Goal: Obtain resource: Obtain resource

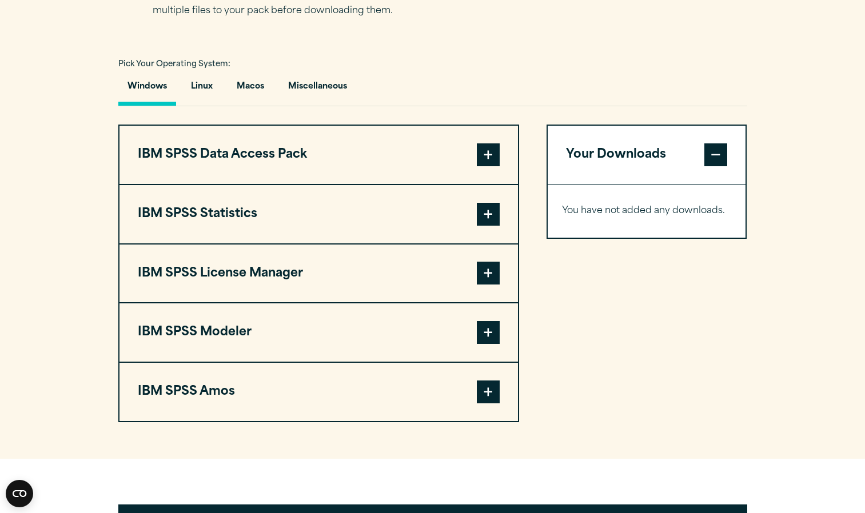
scroll to position [804, 0]
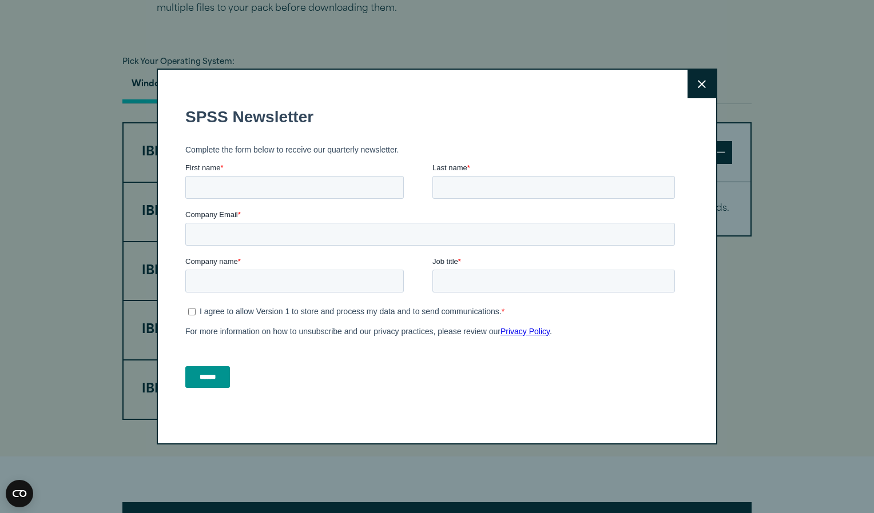
click at [697, 87] on icon at bounding box center [701, 84] width 8 height 9
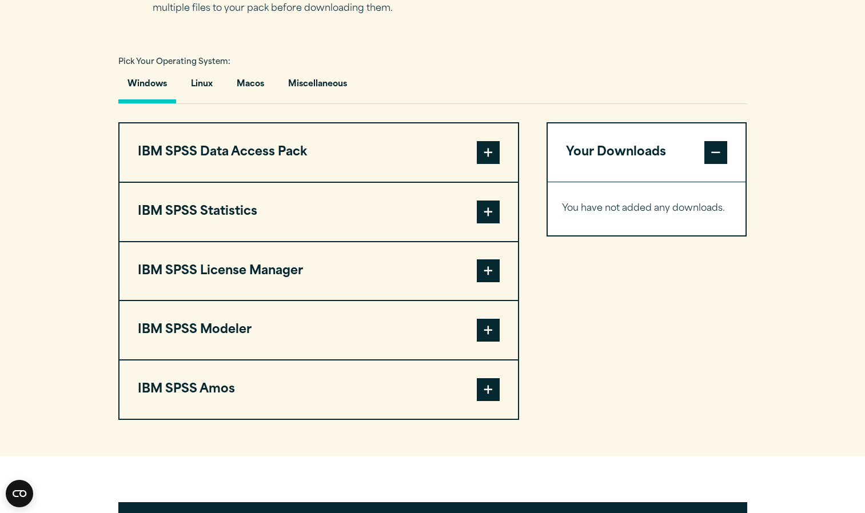
click at [495, 154] on span at bounding box center [488, 152] width 23 height 23
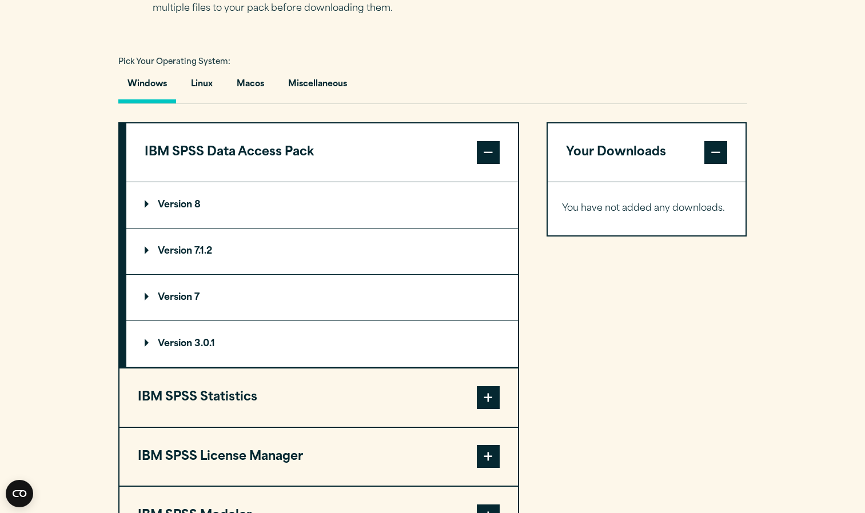
click at [487, 149] on span at bounding box center [488, 152] width 23 height 23
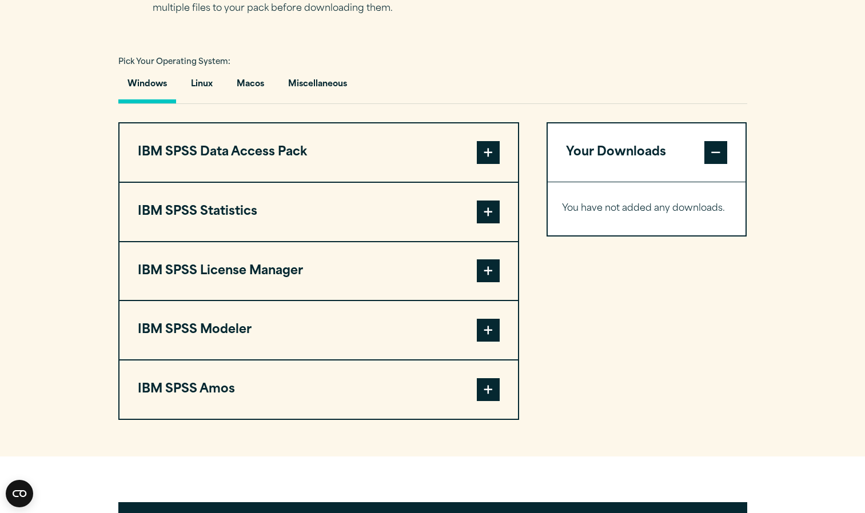
click at [487, 149] on span at bounding box center [488, 152] width 23 height 23
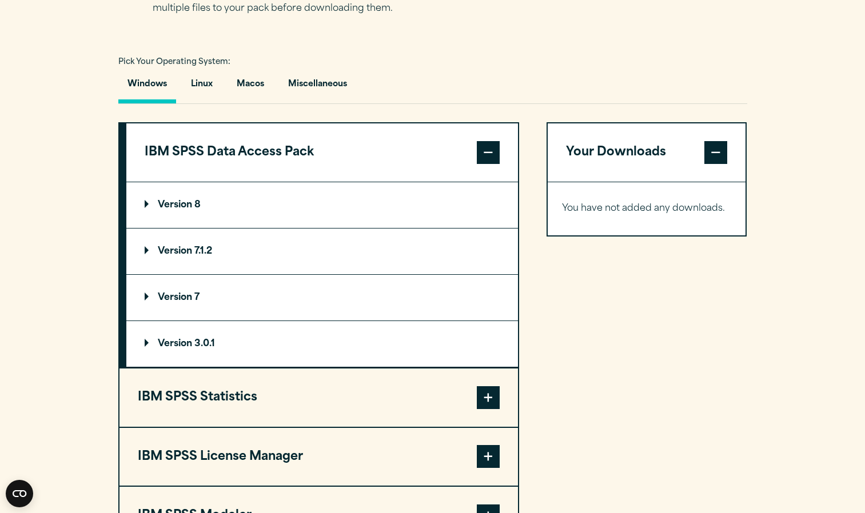
click at [455, 204] on summary "Version 8" at bounding box center [322, 205] width 392 height 46
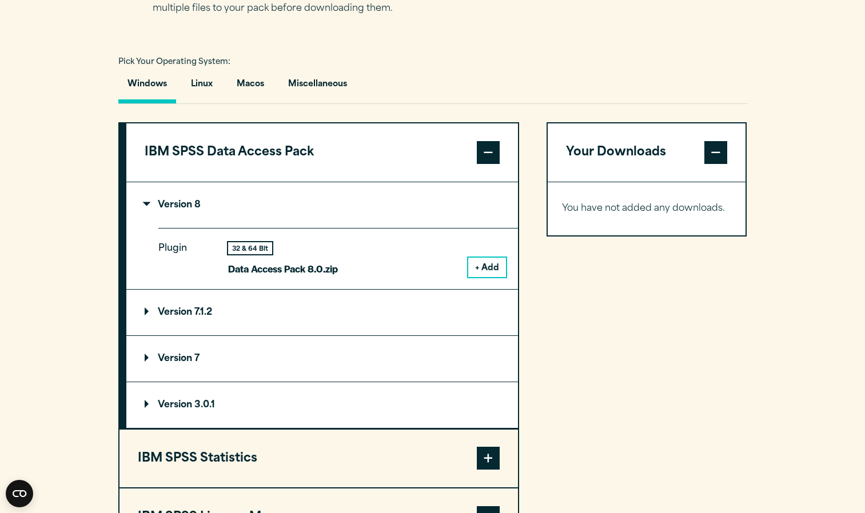
click at [497, 269] on button "+ Add" at bounding box center [487, 267] width 38 height 19
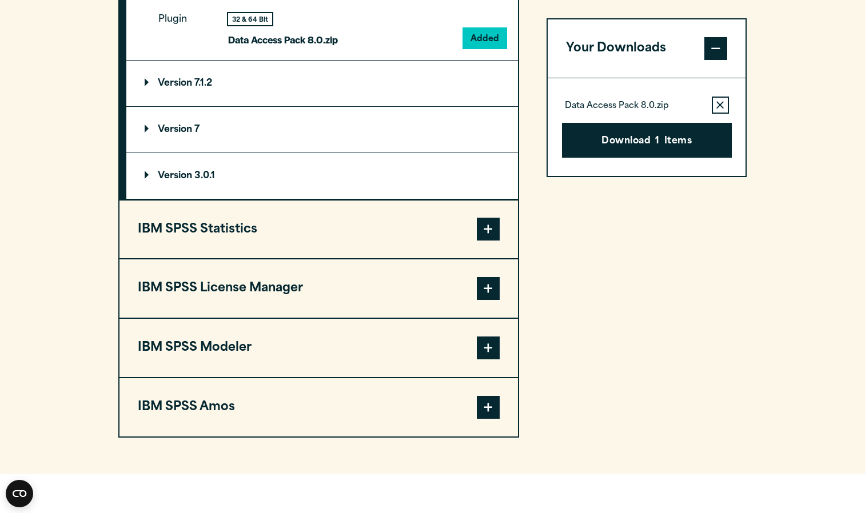
scroll to position [1034, 0]
click at [487, 228] on span at bounding box center [488, 228] width 23 height 23
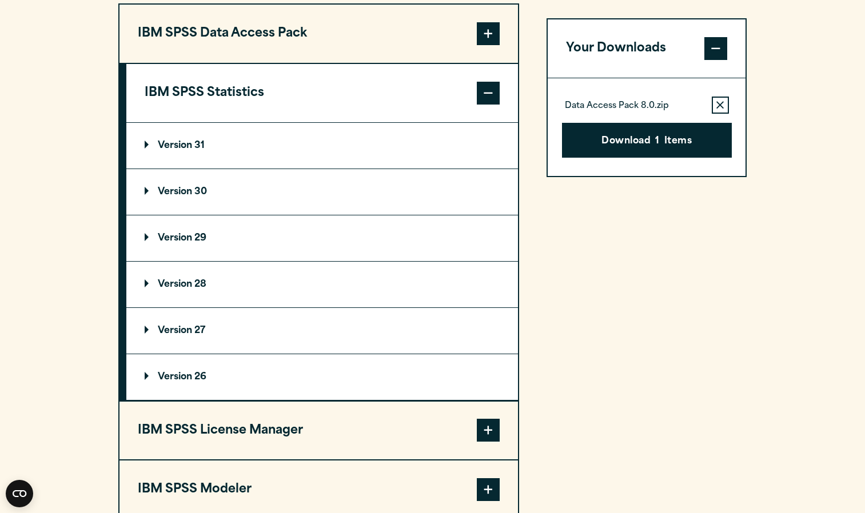
scroll to position [920, 0]
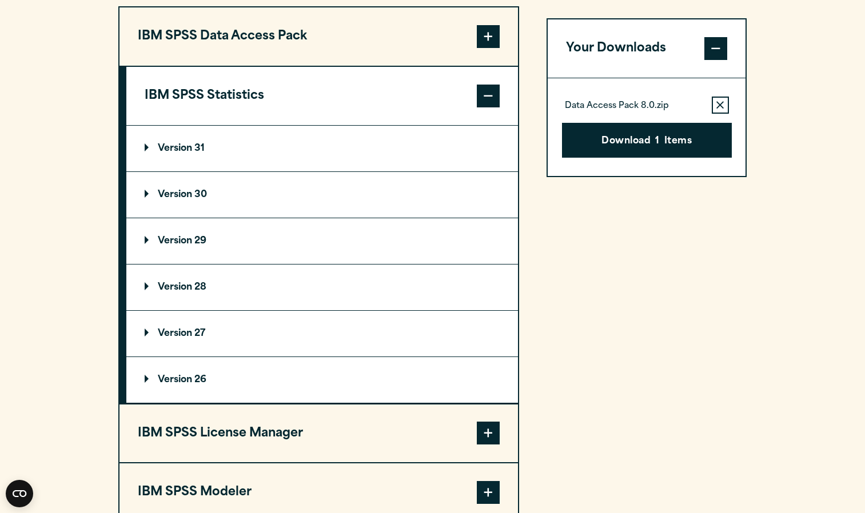
click at [278, 161] on summary "Version 31" at bounding box center [322, 149] width 392 height 46
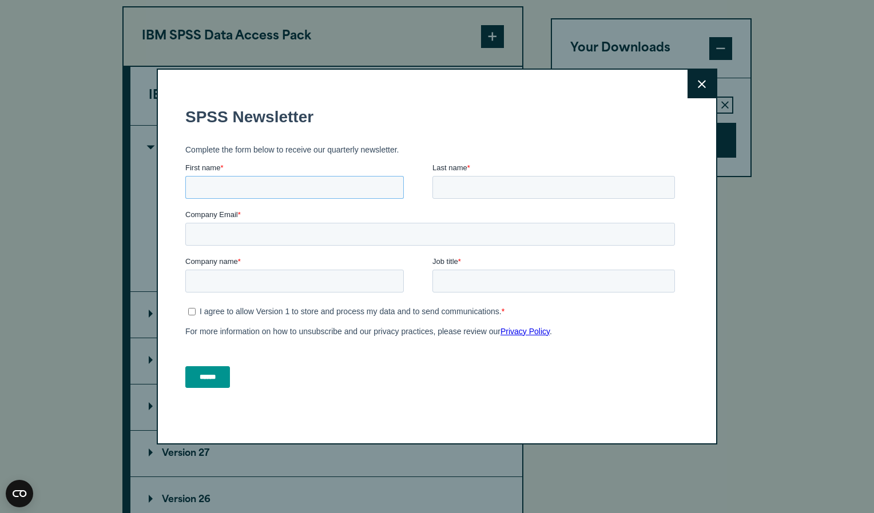
click at [288, 187] on input "First name *" at bounding box center [294, 187] width 218 height 23
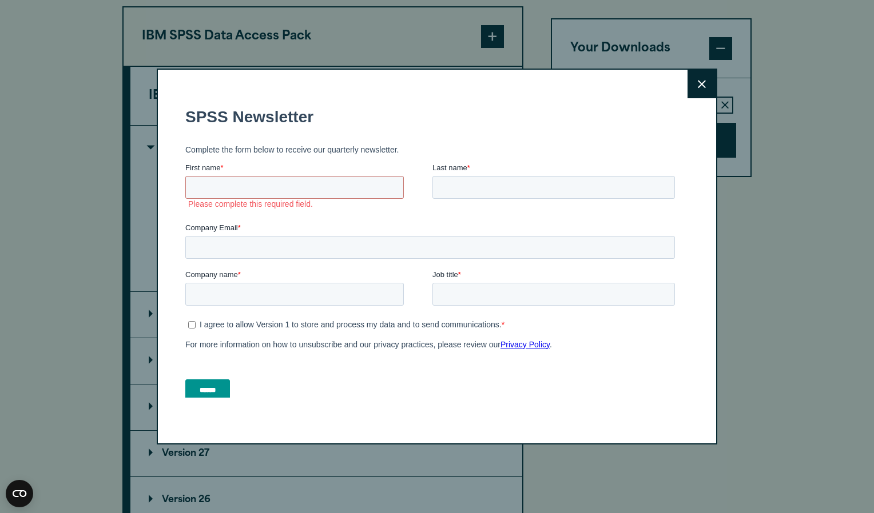
click at [693, 77] on button "Close" at bounding box center [701, 84] width 29 height 29
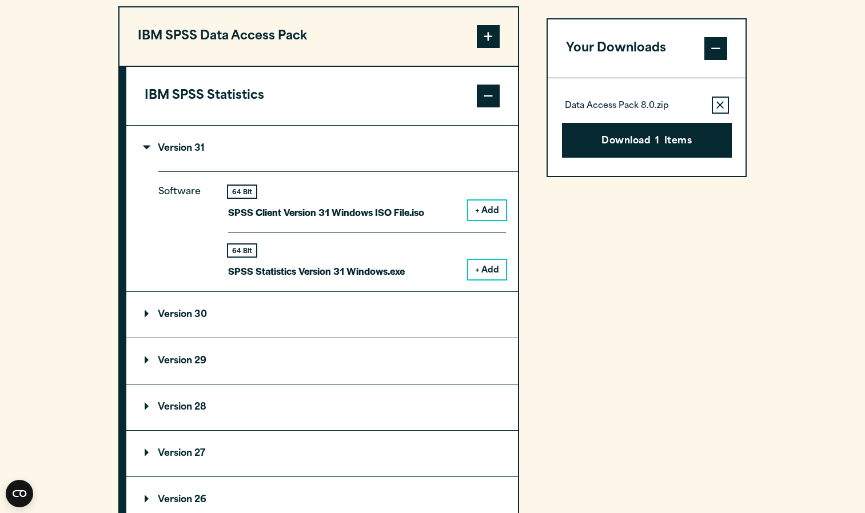
click at [480, 208] on button "+ Add" at bounding box center [487, 210] width 38 height 19
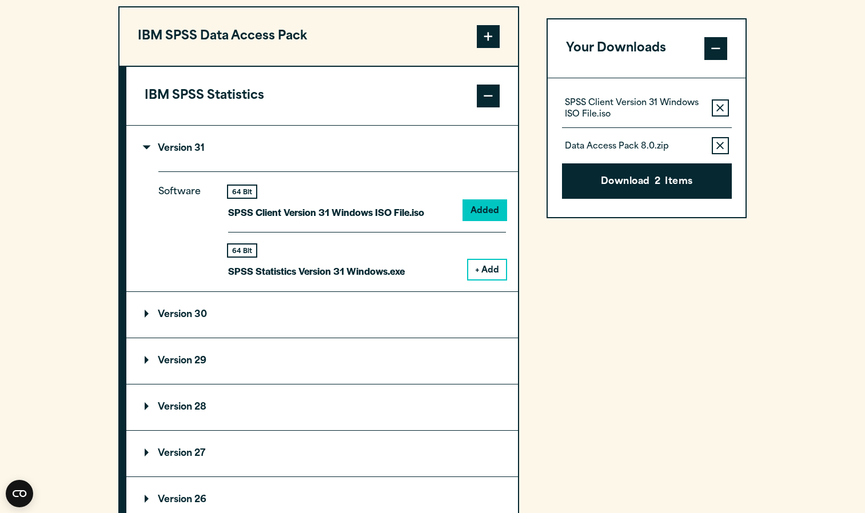
click at [490, 268] on button "+ Add" at bounding box center [487, 269] width 38 height 19
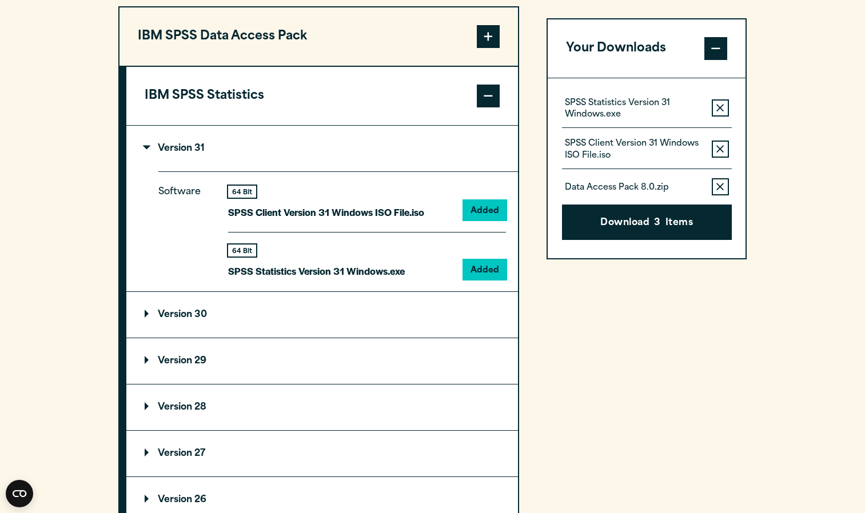
click at [488, 359] on summary "Version 29" at bounding box center [322, 361] width 392 height 46
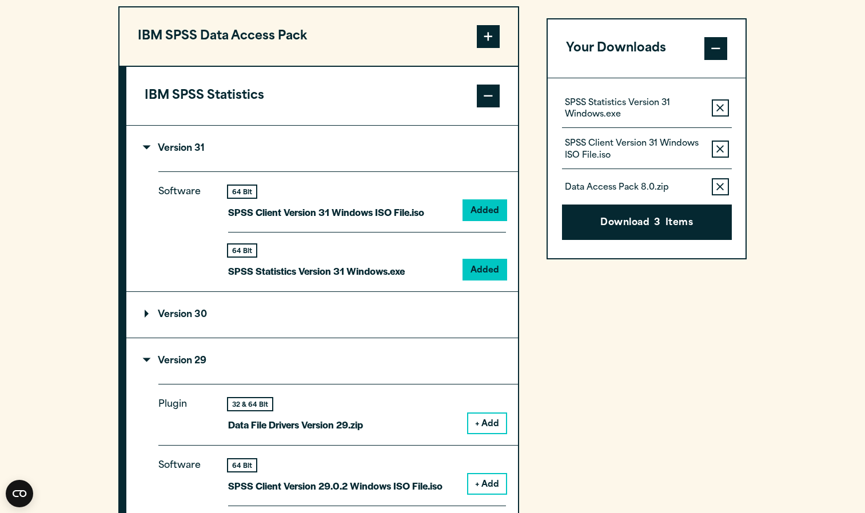
click at [492, 425] on button "+ Add" at bounding box center [487, 423] width 38 height 19
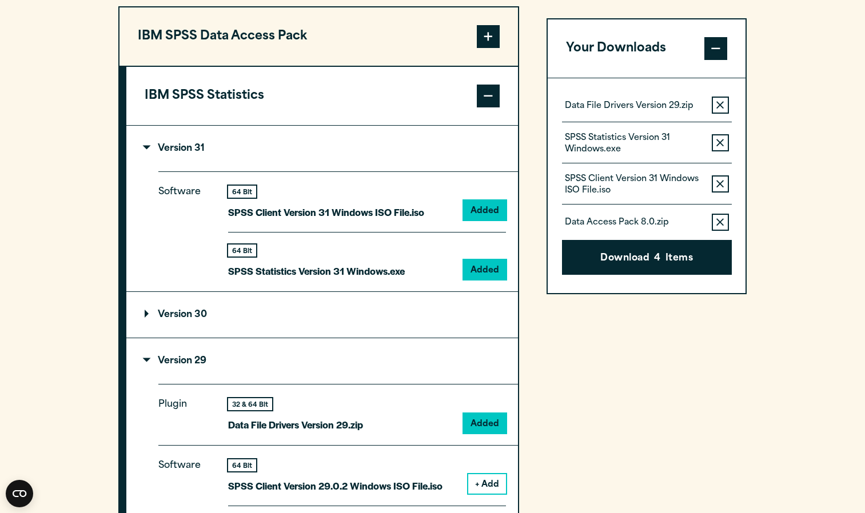
click at [493, 484] on button "+ Add" at bounding box center [487, 484] width 38 height 19
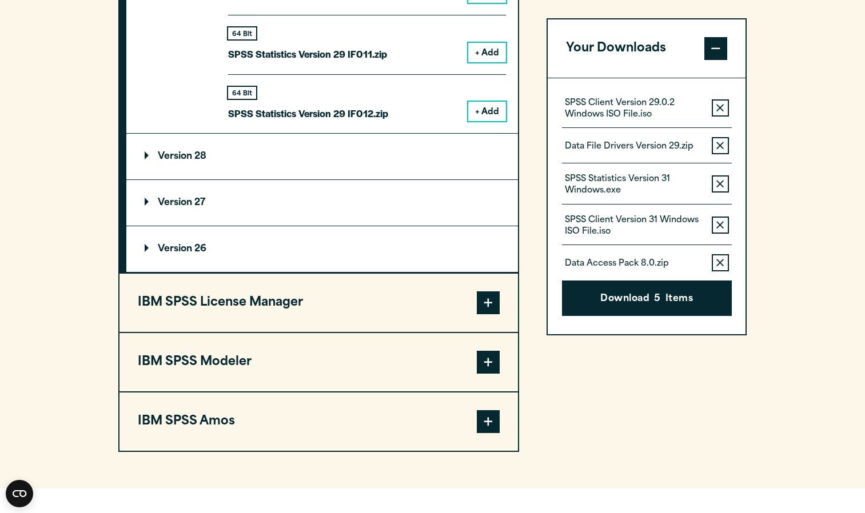
scroll to position [2078, 0]
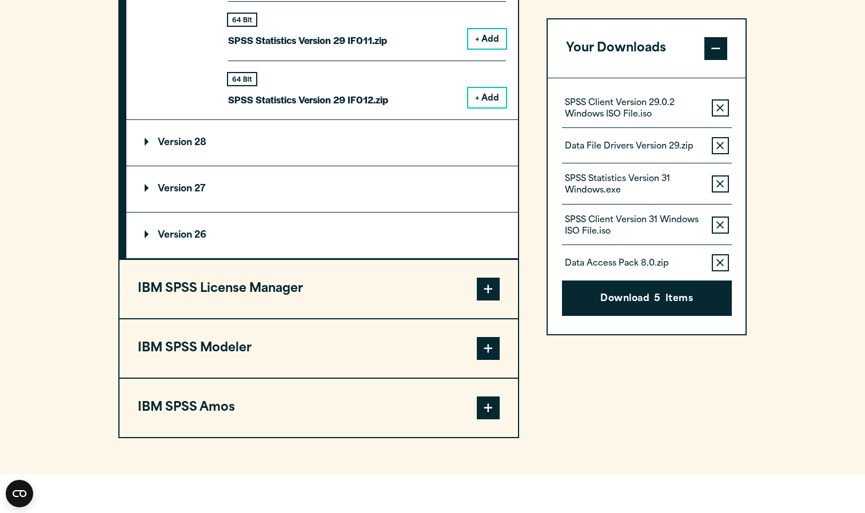
click at [487, 292] on span at bounding box center [488, 289] width 23 height 23
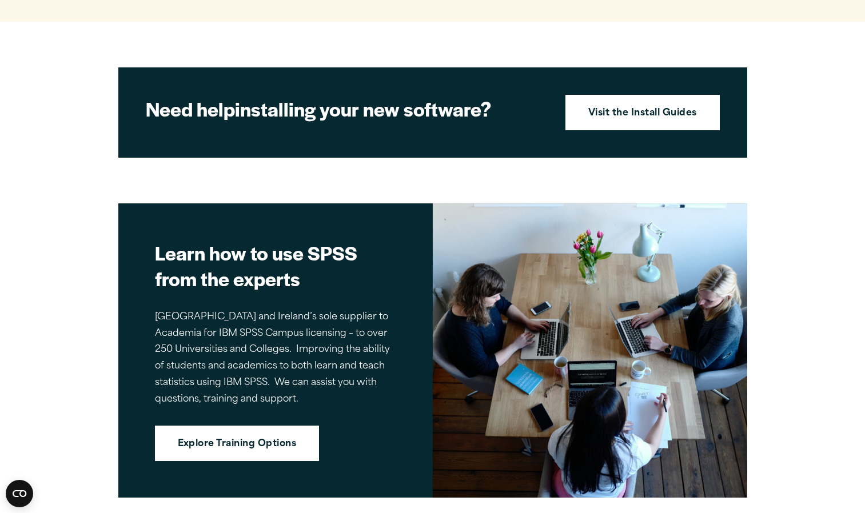
scroll to position [1321, 0]
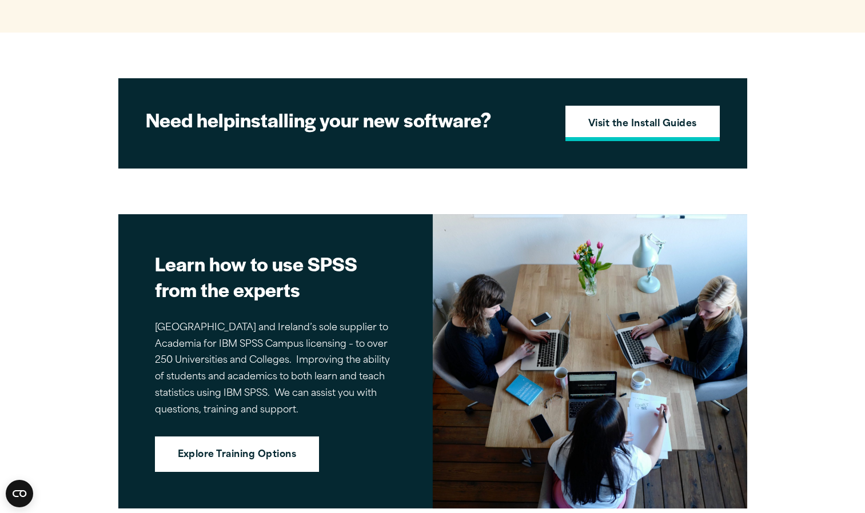
click at [645, 122] on strong "Visit the Install Guides" at bounding box center [642, 124] width 109 height 15
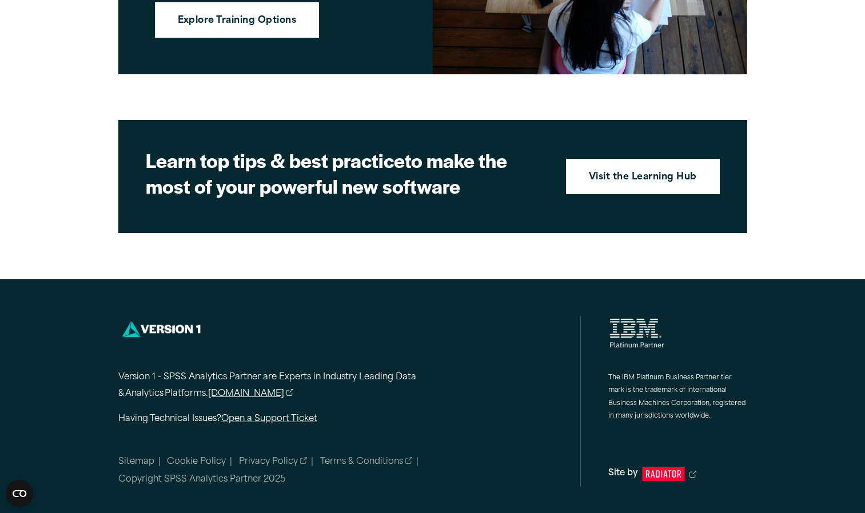
scroll to position [1757, 0]
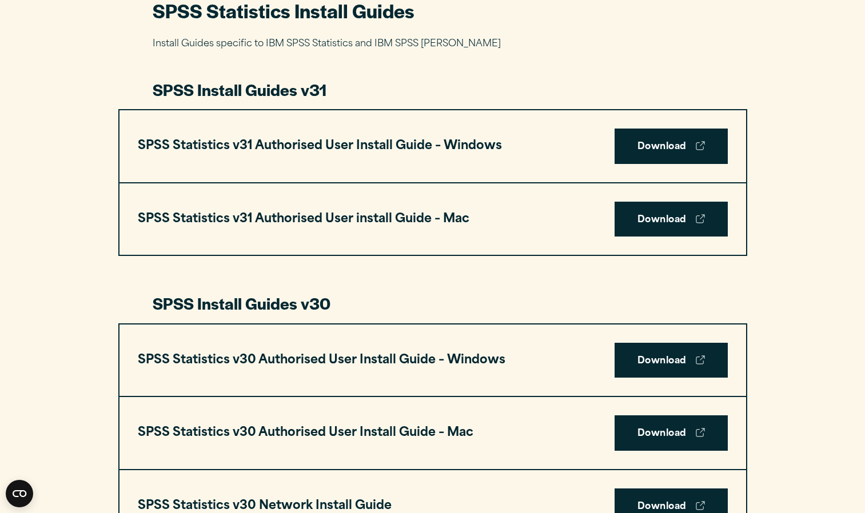
scroll to position [560, 0]
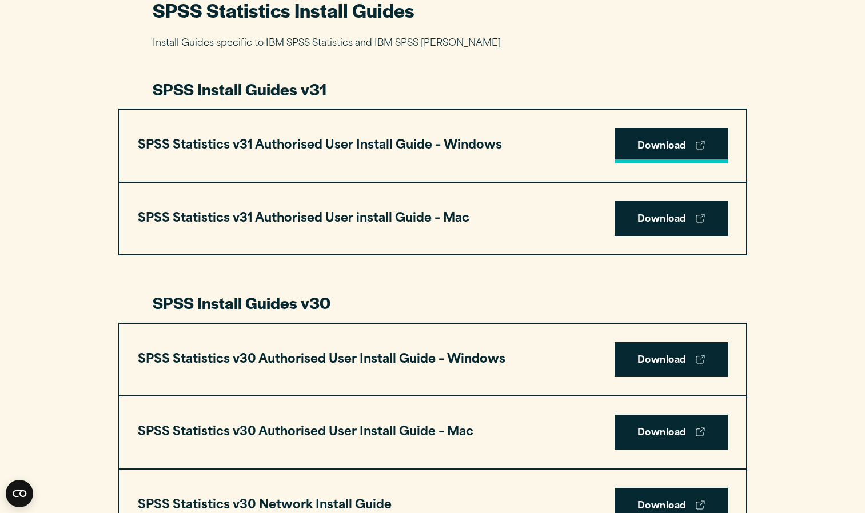
click at [657, 141] on link "Download" at bounding box center [671, 145] width 113 height 35
